Goal: Answer question/provide support: Share knowledge or assist other users

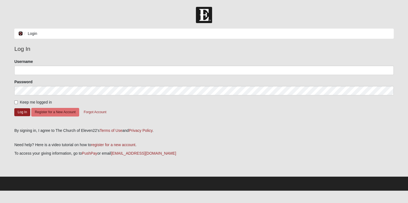
click at [19, 34] on icon at bounding box center [20, 34] width 4 height 4
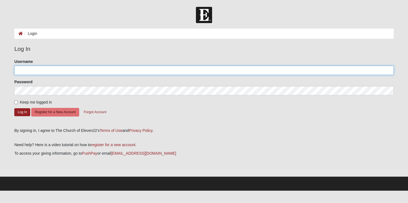
click at [34, 71] on input "Username" at bounding box center [203, 70] width 379 height 9
click at [35, 70] on input "Username" at bounding box center [203, 70] width 379 height 9
type input "Baglady2458$"
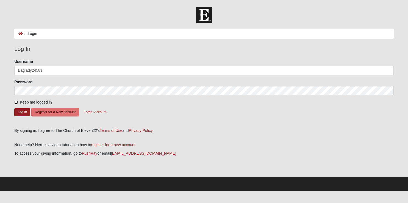
click at [17, 101] on input "Keep me logged in" at bounding box center [16, 103] width 4 height 4
checkbox input "true"
click at [20, 113] on button "Log In" at bounding box center [22, 112] width 16 height 8
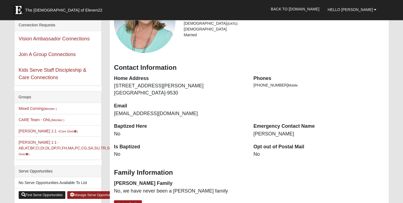
scroll to position [116, 0]
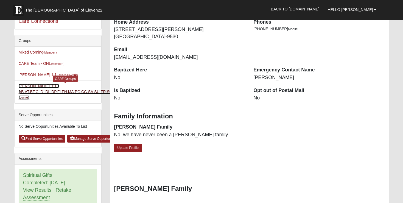
click at [36, 89] on link "Tammy Stoltz 1:1 - AB,AT,BF,CI,DI,DL,DP,FI,FH,MA,PC,CG,SA,SU,TR,SC (Care Giver )" at bounding box center [69, 92] width 101 height 16
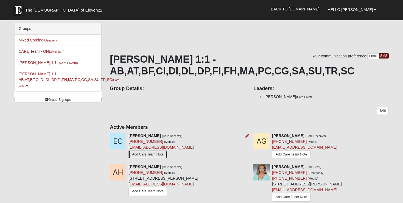
click at [139, 153] on link "Add Care Team Note" at bounding box center [148, 154] width 38 height 9
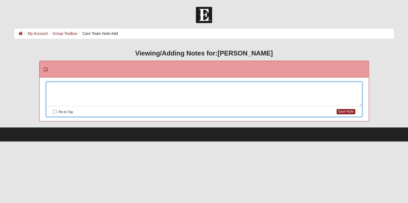
click at [112, 89] on div at bounding box center [203, 94] width 315 height 24
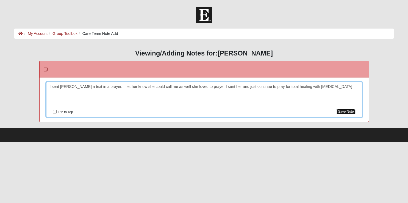
click at [350, 111] on button "Save Note" at bounding box center [345, 111] width 18 height 5
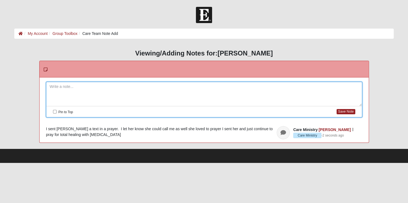
click at [187, 52] on h3 "Viewing/Adding Notes for: Elizabeth Coleman" at bounding box center [203, 53] width 379 height 8
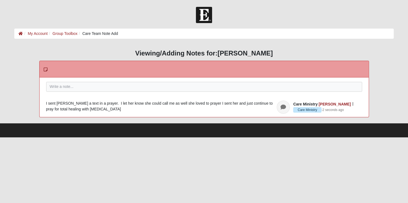
click at [58, 137] on html "Hello Tammy My Account Log Out Care Team Note Add My Account Group Toolbox Care…" at bounding box center [204, 68] width 408 height 137
click at [258, 104] on div "I sent Elizabeth a text in a prayer. I let her know she could call me as well s…" at bounding box center [204, 107] width 316 height 12
click at [103, 80] on div "Please correct the following: Pin to Top Save Note Care Ministry Tammy Stoltz C…" at bounding box center [204, 97] width 329 height 40
click at [39, 32] on link "My Account" at bounding box center [38, 33] width 20 height 4
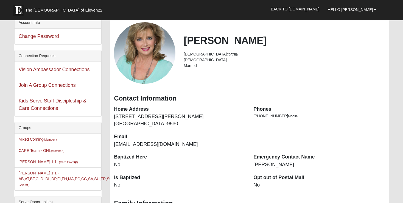
scroll to position [58, 0]
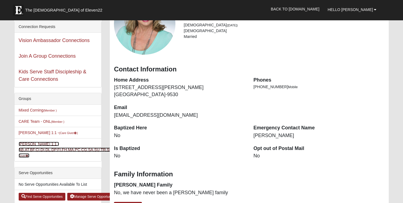
click at [40, 149] on link "[PERSON_NAME] 1:1 - AB,AT,BF,CI,DI,DL,DP,FI,FH,MA,PC,CG,SA,SU,TR,SC (Care Giver…" at bounding box center [69, 150] width 101 height 16
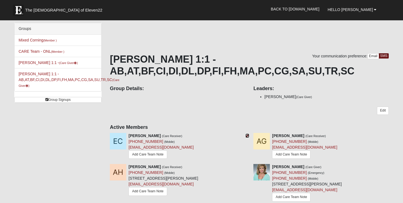
click at [247, 134] on icon at bounding box center [248, 136] width 4 height 4
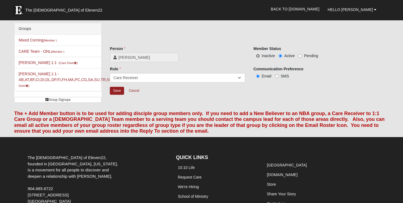
click at [259, 56] on input "Inactive" at bounding box center [258, 56] width 4 height 4
radio input "true"
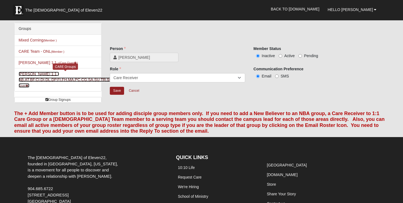
click at [35, 79] on link "[PERSON_NAME] 1:1 - AB,AT,BF,CI,DI,DL,DP,FI,FH,MA,PC,CG,SA,SU,TR,SC (Care Giver…" at bounding box center [69, 80] width 101 height 16
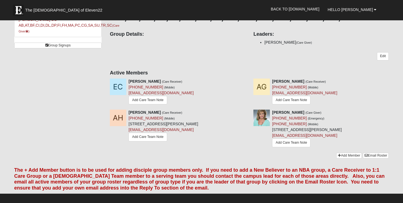
scroll to position [29, 0]
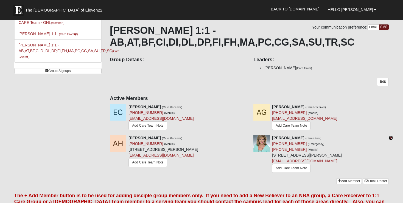
click at [391, 137] on icon at bounding box center [391, 138] width 4 height 4
